Goal: Task Accomplishment & Management: Complete application form

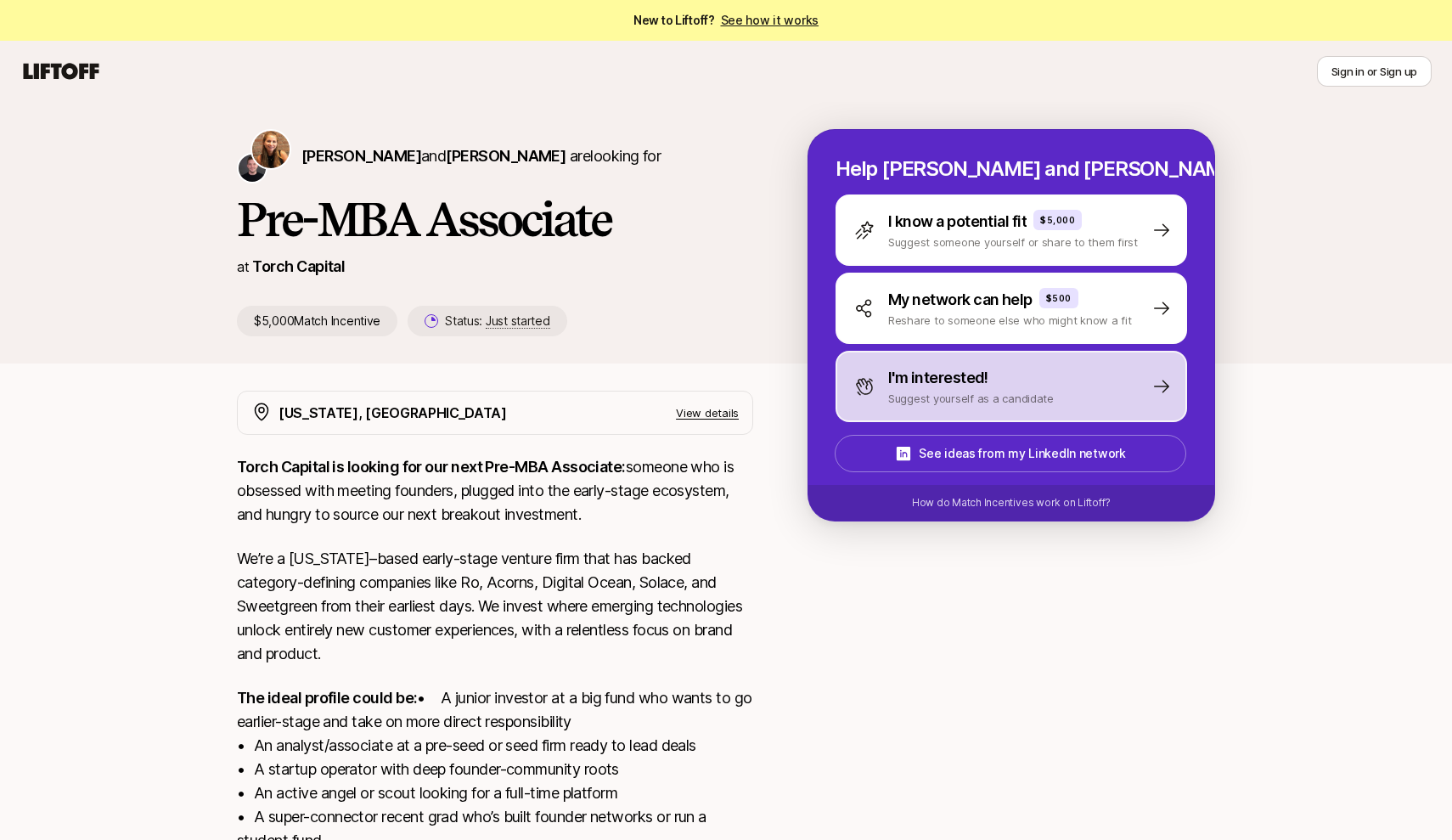
click at [919, 386] on p "I'm interested!" at bounding box center [938, 378] width 101 height 24
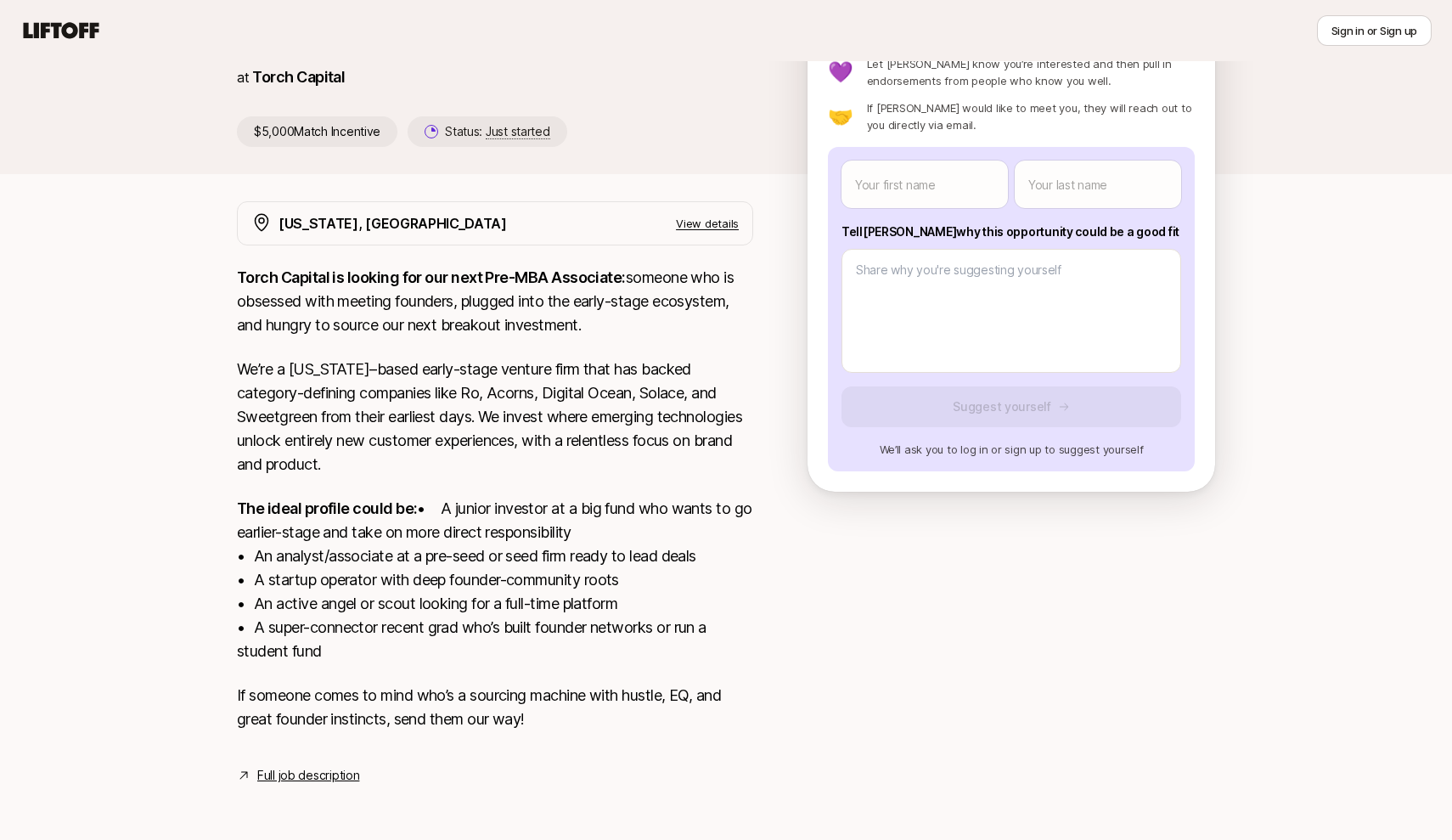
scroll to position [213, 0]
click at [1336, 33] on button "Sign in or Sign up" at bounding box center [1374, 31] width 115 height 31
type textarea "x"
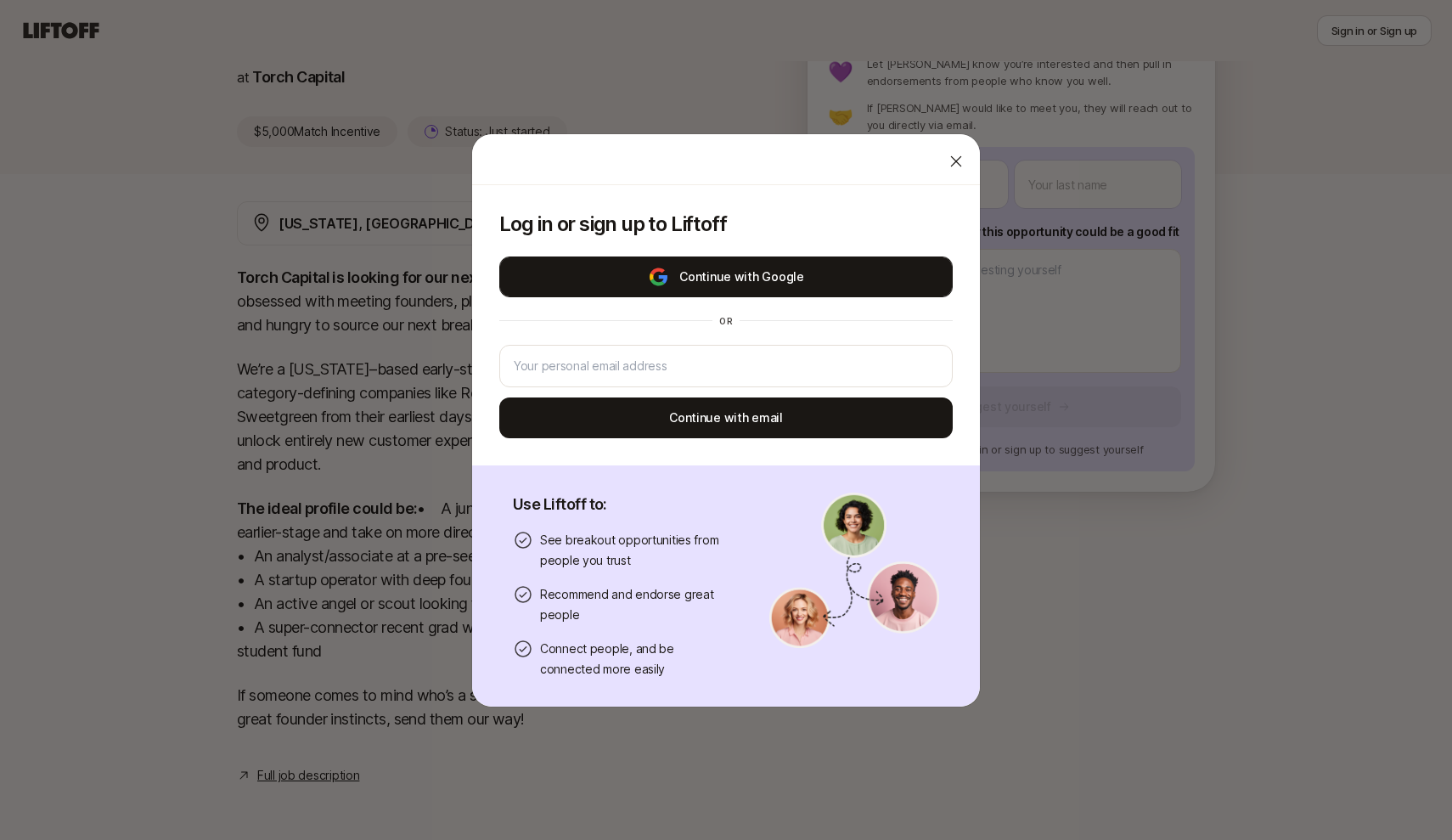
click at [755, 278] on button "Continue with Google" at bounding box center [726, 277] width 453 height 41
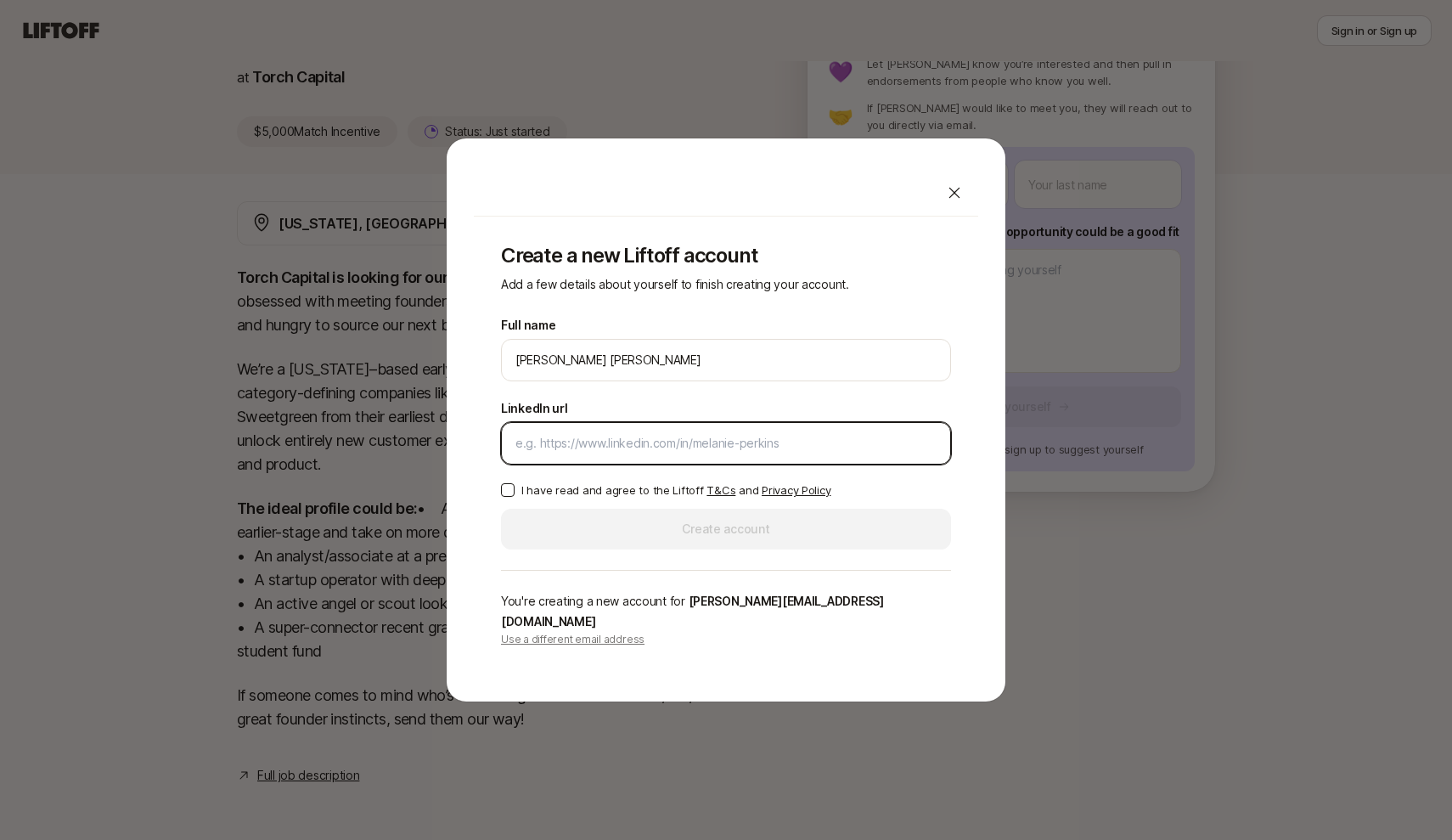
paste input "[URL][DOMAIN_NAME]"
type input "[URL][DOMAIN_NAME]"
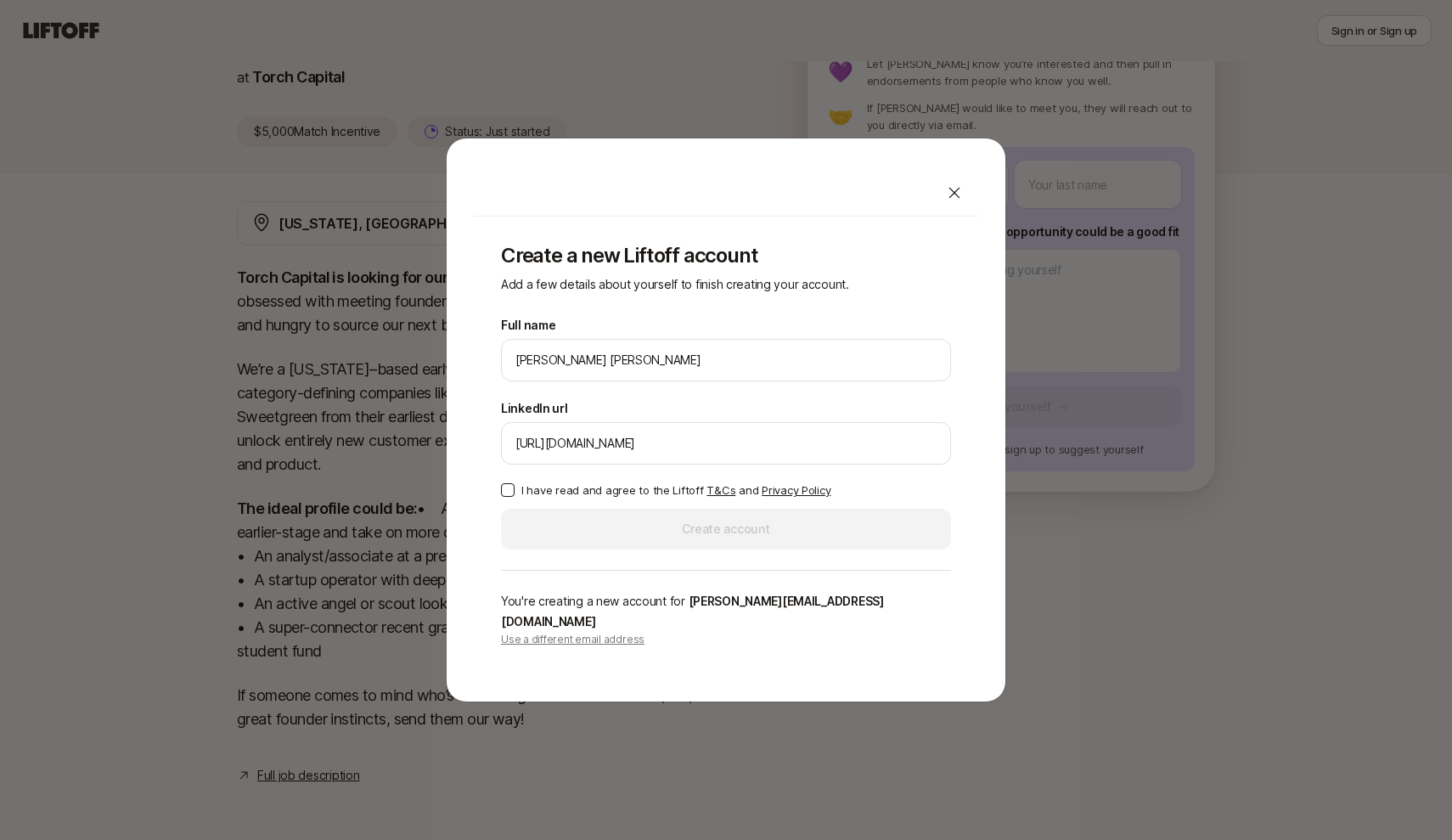
click at [507, 497] on button "I have read and agree to the Liftoff T&Cs and Privacy Policy" at bounding box center [508, 490] width 14 height 14
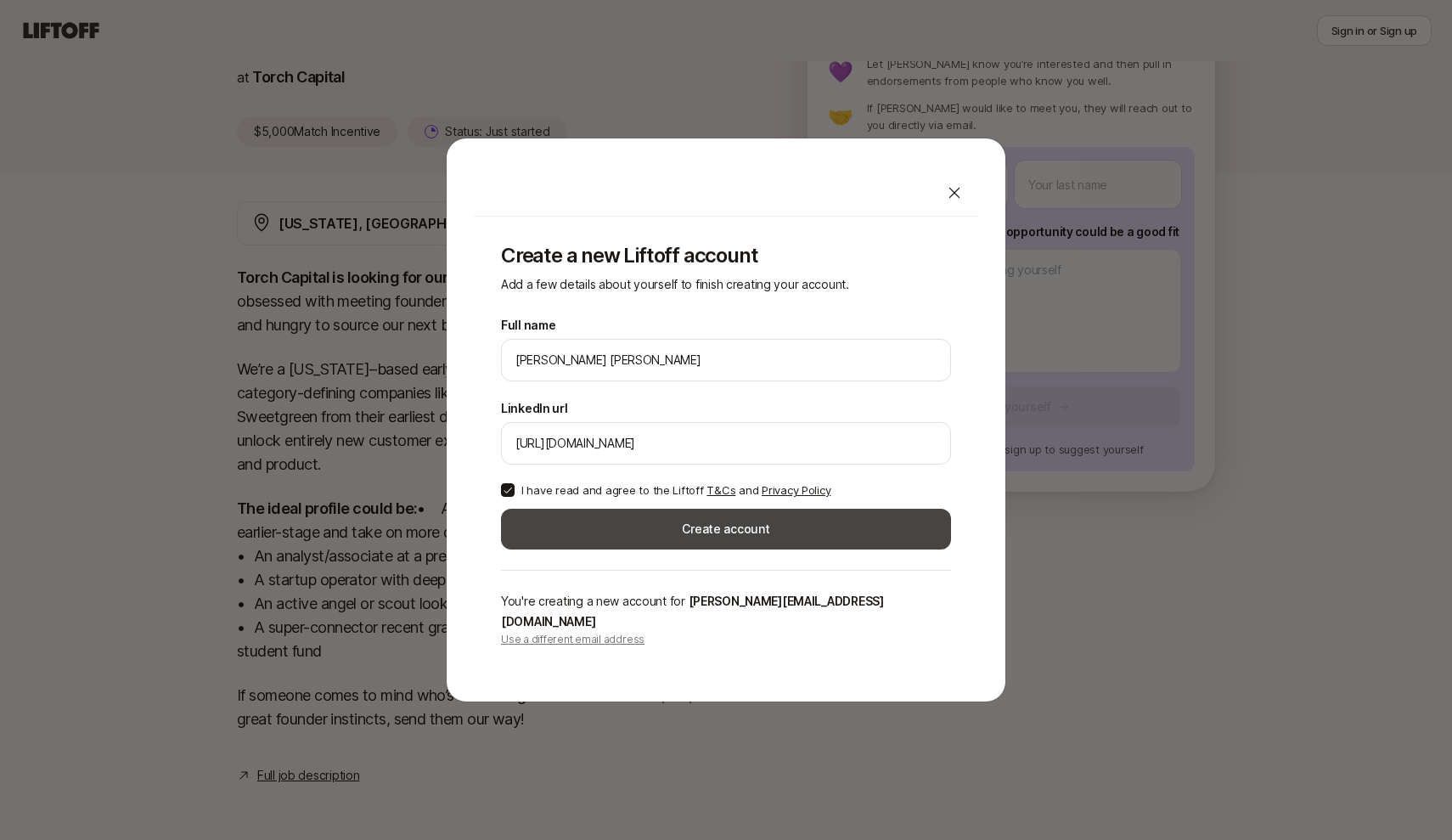
click at [707, 546] on button "Create account" at bounding box center [726, 529] width 450 height 41
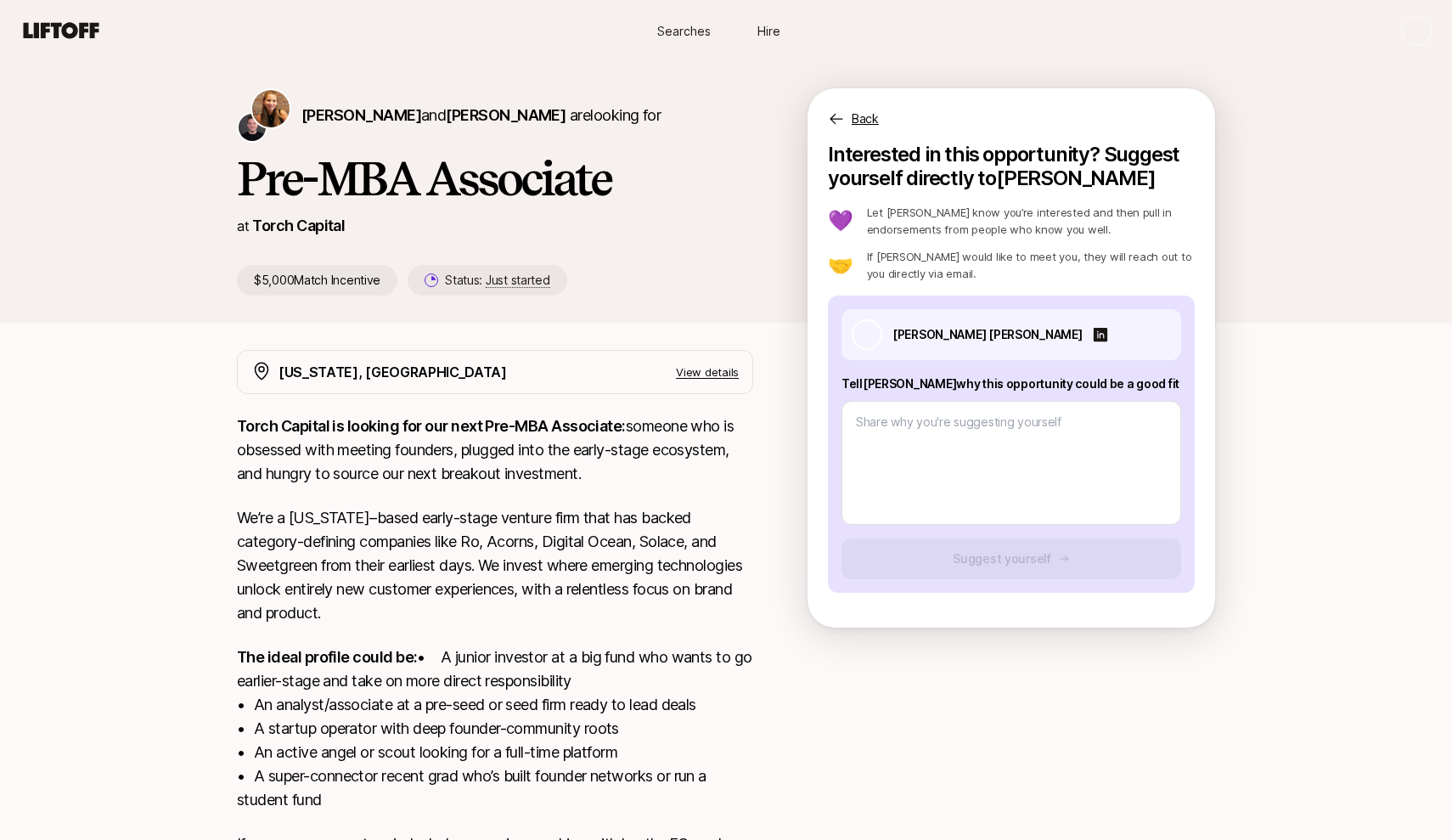
type textarea "x"
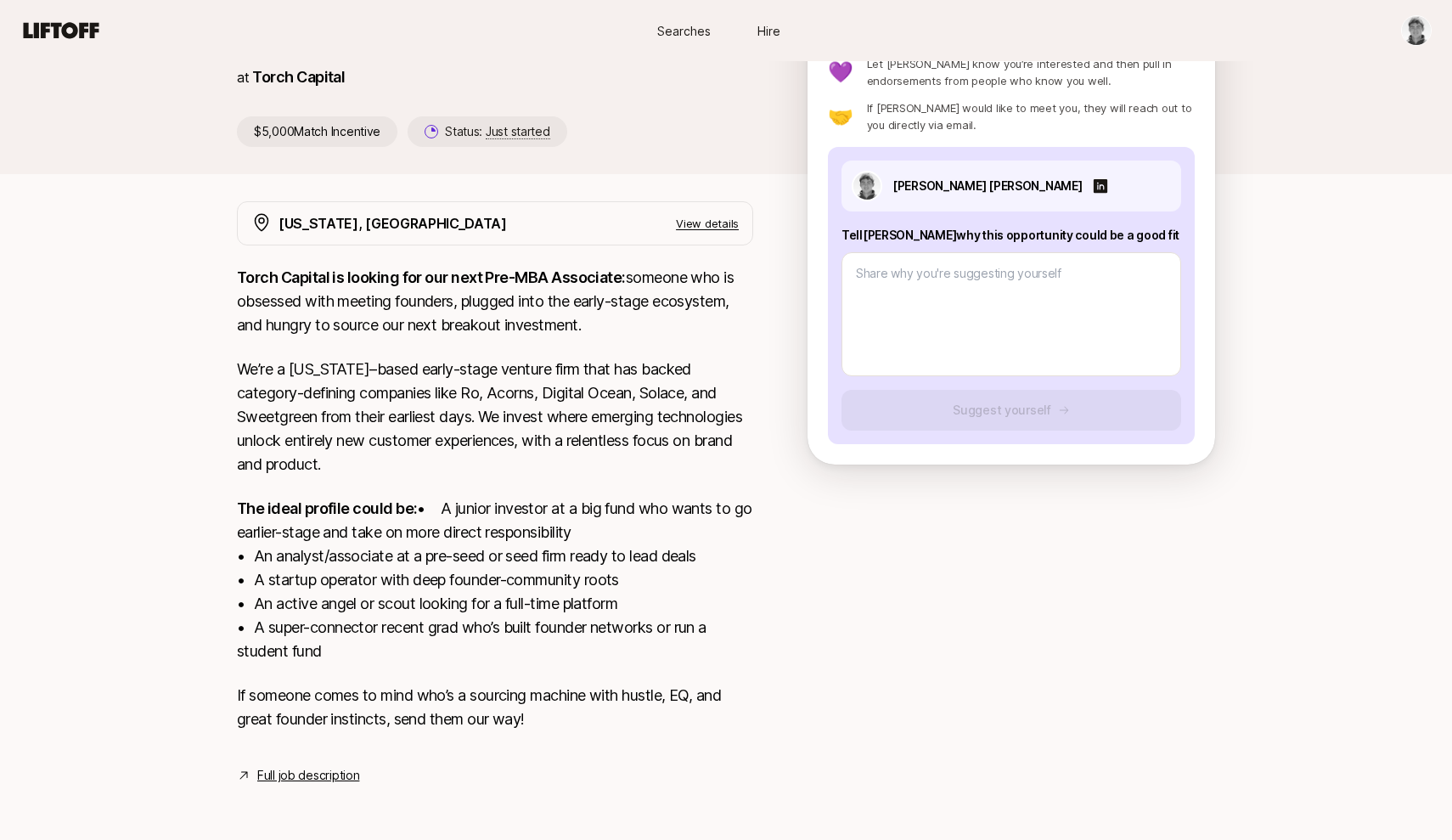
scroll to position [213, 0]
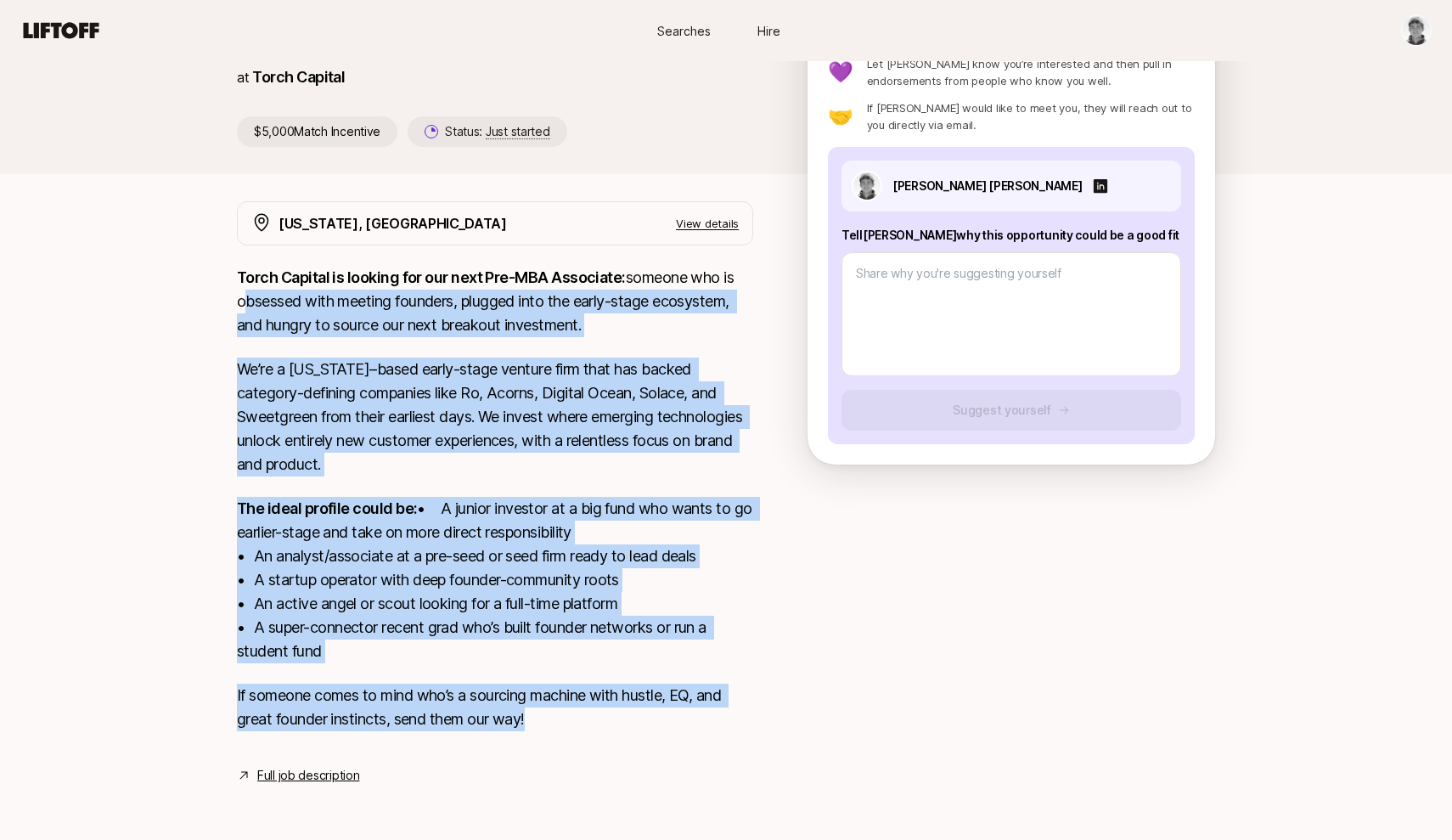
drag, startPoint x: 547, startPoint y: 722, endPoint x: 232, endPoint y: 280, distance: 542.8
click at [232, 280] on div "[US_STATE], [GEOGRAPHIC_DATA] View details Torch Capital is looking for our nex…" at bounding box center [726, 493] width 1019 height 584
click at [561, 734] on div "Torch Capital is looking for our next Pre-MBA Associate: someone who is obsesse…" at bounding box center [495, 509] width 516 height 486
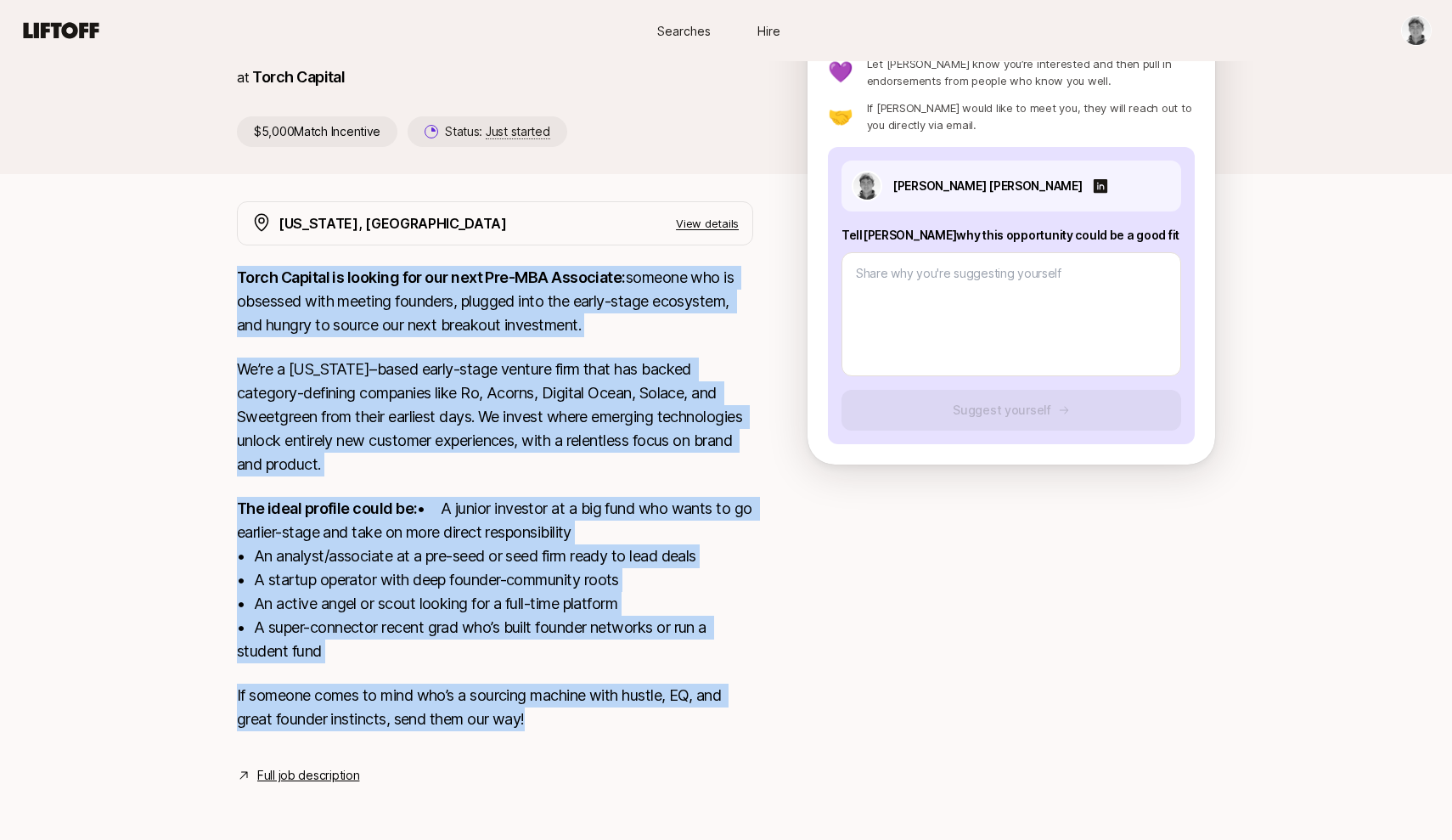
drag, startPoint x: 545, startPoint y: 711, endPoint x: 236, endPoint y: 262, distance: 545.1
click at [236, 262] on div "[US_STATE], [GEOGRAPHIC_DATA] View details Torch Capital is looking for our nex…" at bounding box center [726, 493] width 1019 height 584
copy div "Lorem Ipsumdo si ametcon adi eli sedd Eiu-TEM Incididun: utlabor etd ma aliquae…"
click at [324, 781] on link "Full job description" at bounding box center [308, 775] width 102 height 20
